Goal: Complete application form

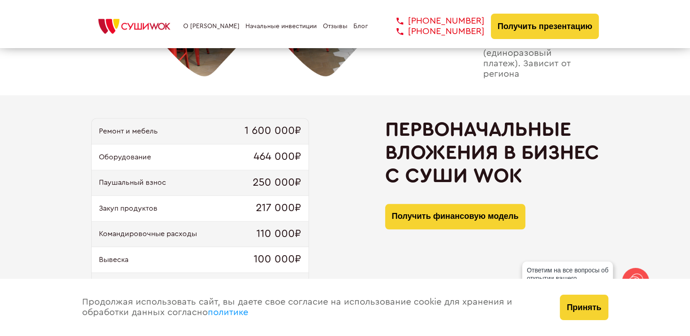
scroll to position [890, 0]
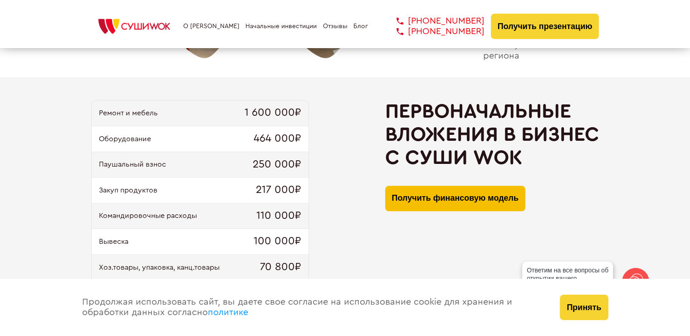
click at [448, 196] on button "Получить финансовую модель" at bounding box center [455, 198] width 140 height 25
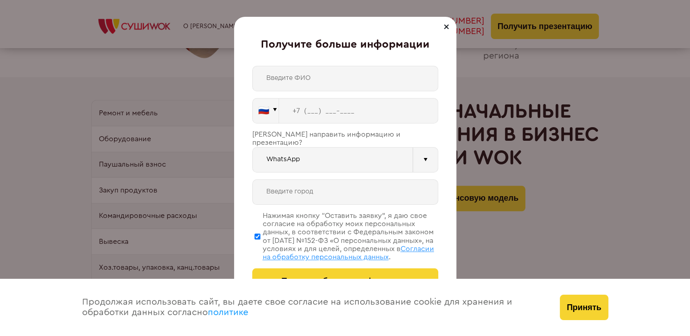
click at [379, 76] on input "text" at bounding box center [345, 78] width 186 height 25
type input "[PERSON_NAME]"
click at [368, 111] on input "tel" at bounding box center [358, 110] width 159 height 25
type input "[PHONE_NUMBER]"
click at [355, 179] on input "text" at bounding box center [345, 191] width 186 height 25
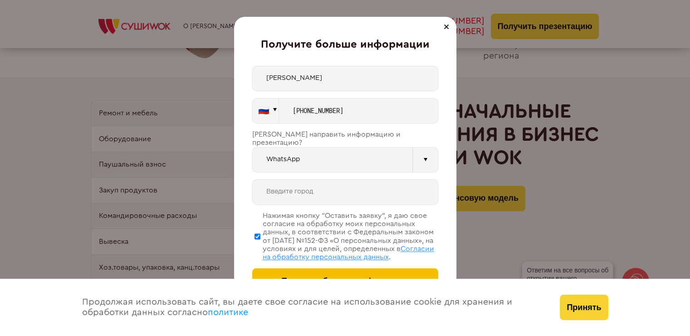
click at [367, 271] on button "Получить больше информации" at bounding box center [345, 280] width 186 height 25
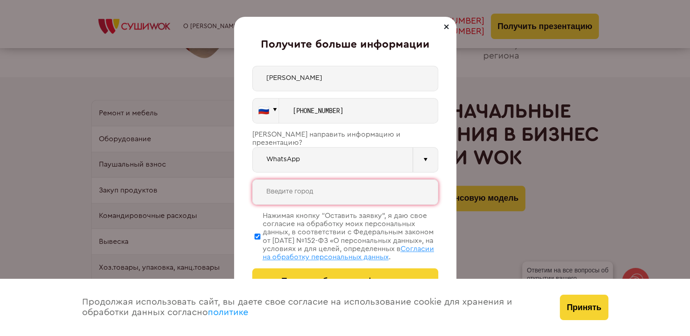
click at [367, 186] on input "text" at bounding box center [345, 191] width 186 height 25
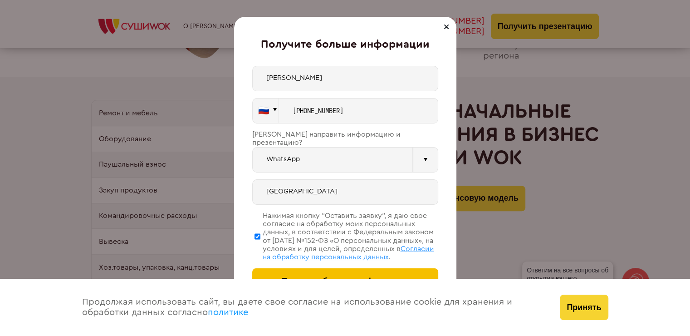
type input "[GEOGRAPHIC_DATA]"
click at [387, 272] on button "Получить больше информации" at bounding box center [345, 280] width 186 height 25
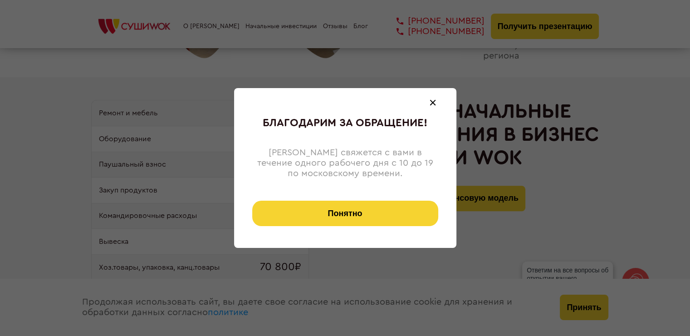
click at [395, 207] on button "Понятно" at bounding box center [345, 213] width 186 height 25
